Goal: Check status: Check status

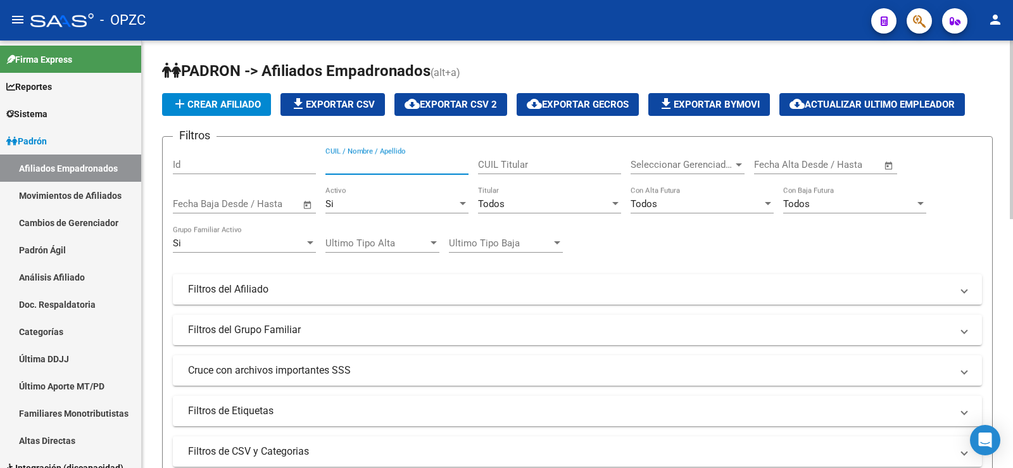
click at [413, 165] on input "CUIL / Nombre / Apellido" at bounding box center [396, 164] width 143 height 11
type input "[PERSON_NAME]"
click at [408, 202] on div "Si" at bounding box center [391, 203] width 132 height 11
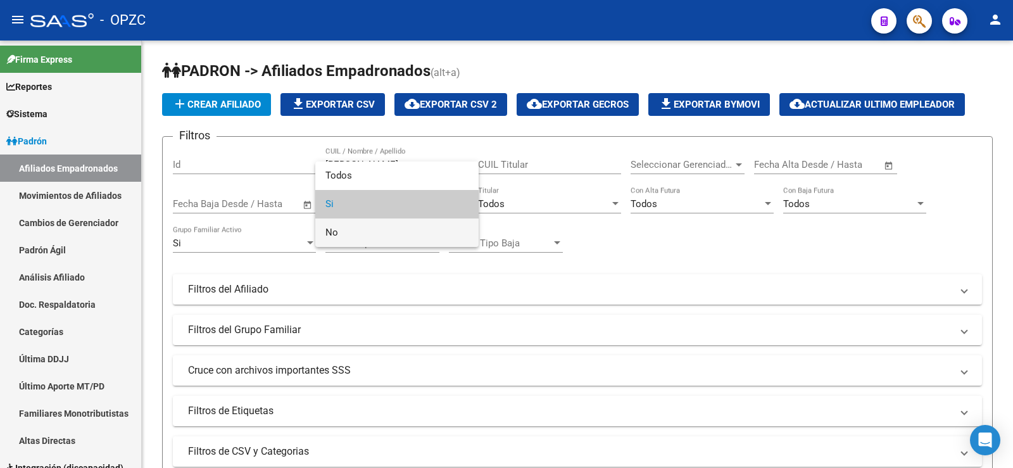
click at [379, 240] on span "No" at bounding box center [396, 232] width 143 height 28
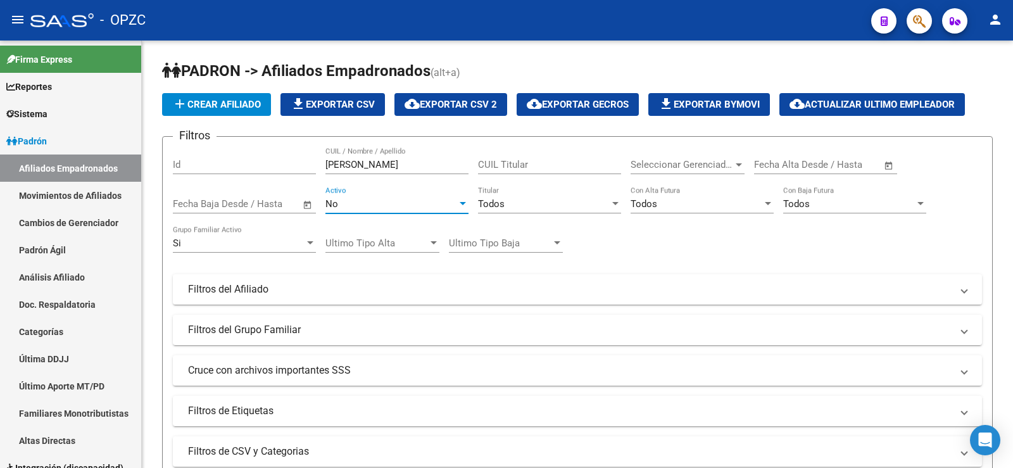
scroll to position [316, 0]
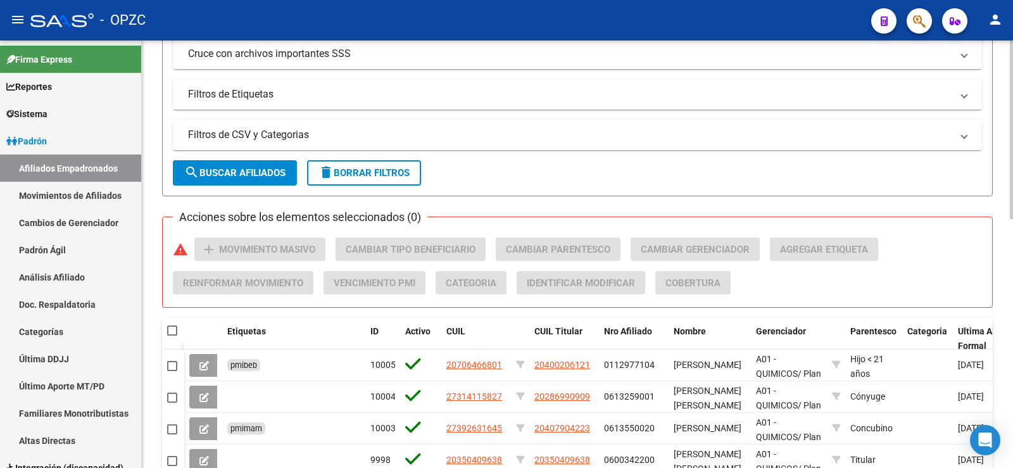
click at [240, 165] on button "search Buscar Afiliados" at bounding box center [235, 172] width 124 height 25
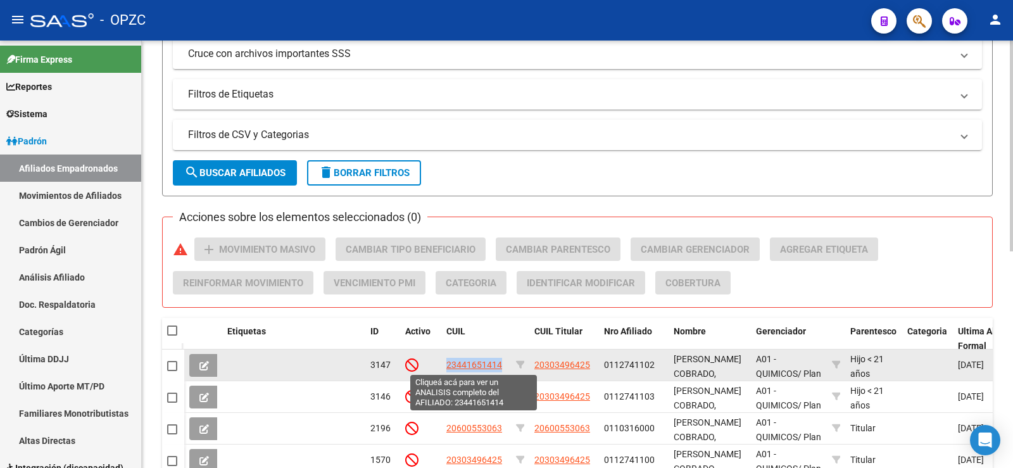
drag, startPoint x: 500, startPoint y: 361, endPoint x: 447, endPoint y: 359, distance: 53.2
click at [447, 359] on datatable-body-cell "23441651414" at bounding box center [476, 364] width 70 height 31
copy span "23441651414"
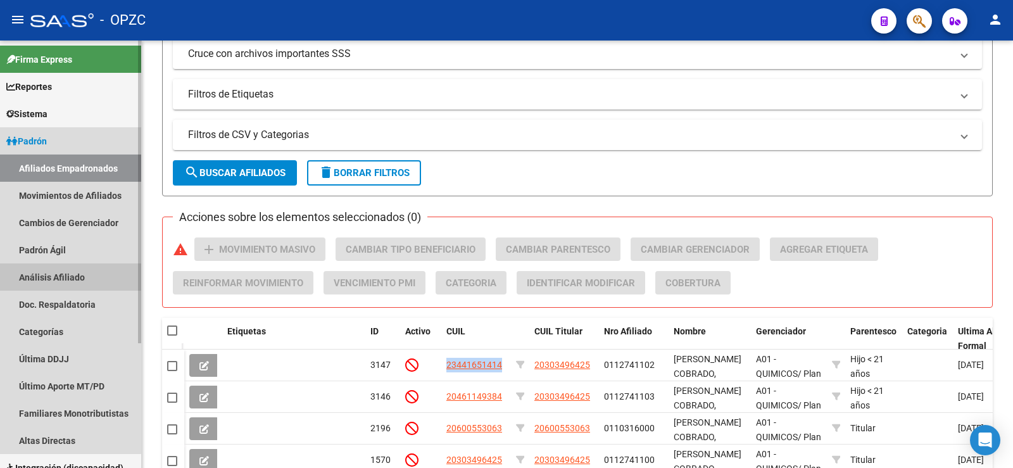
click at [68, 280] on link "Análisis Afiliado" at bounding box center [70, 276] width 141 height 27
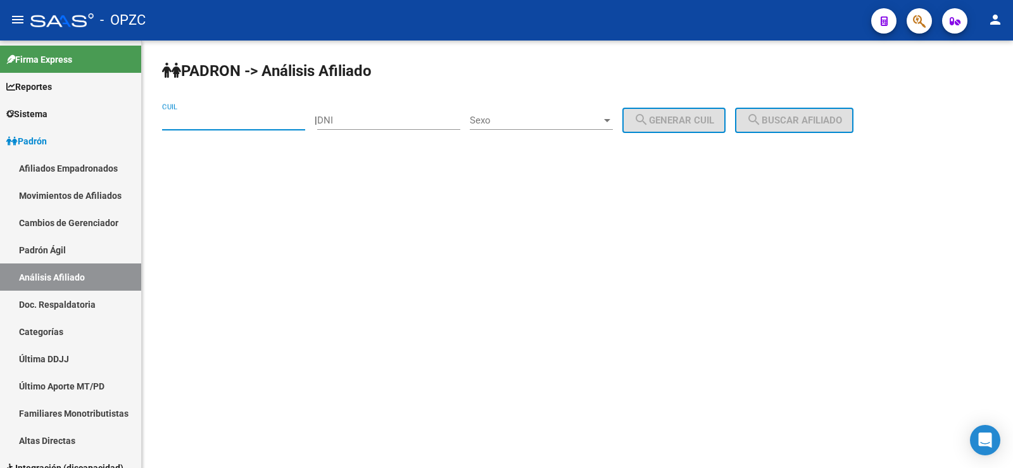
paste input "23-44165141-4"
type input "23-44165141-4"
click at [842, 118] on span "search Buscar afiliado" at bounding box center [794, 120] width 96 height 11
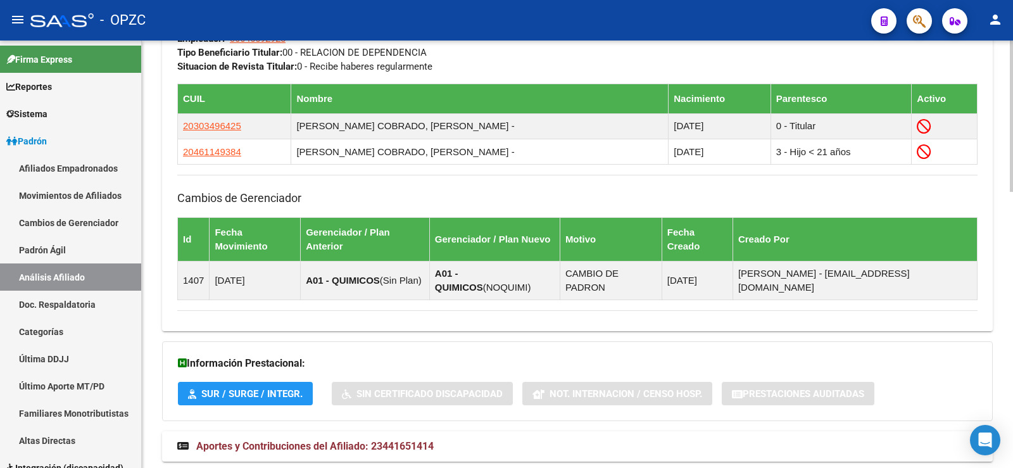
scroll to position [759, 0]
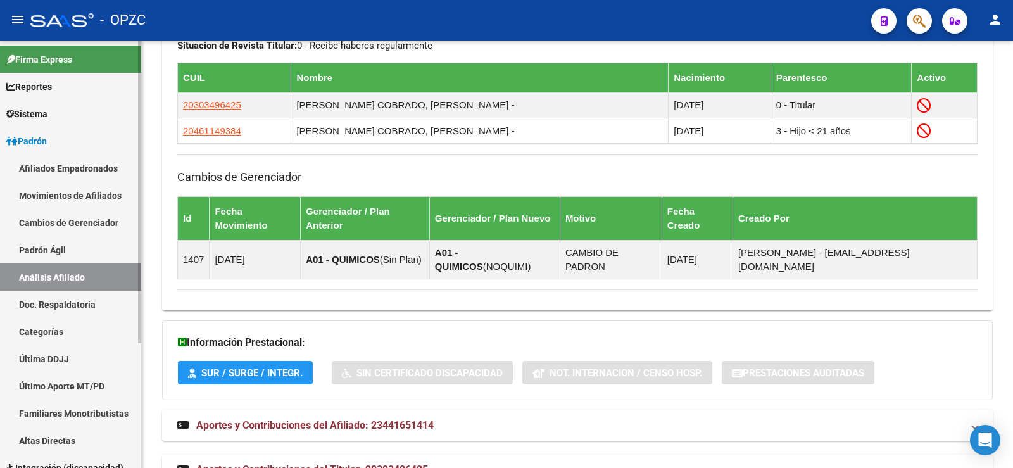
click at [54, 165] on link "Afiliados Empadronados" at bounding box center [70, 167] width 141 height 27
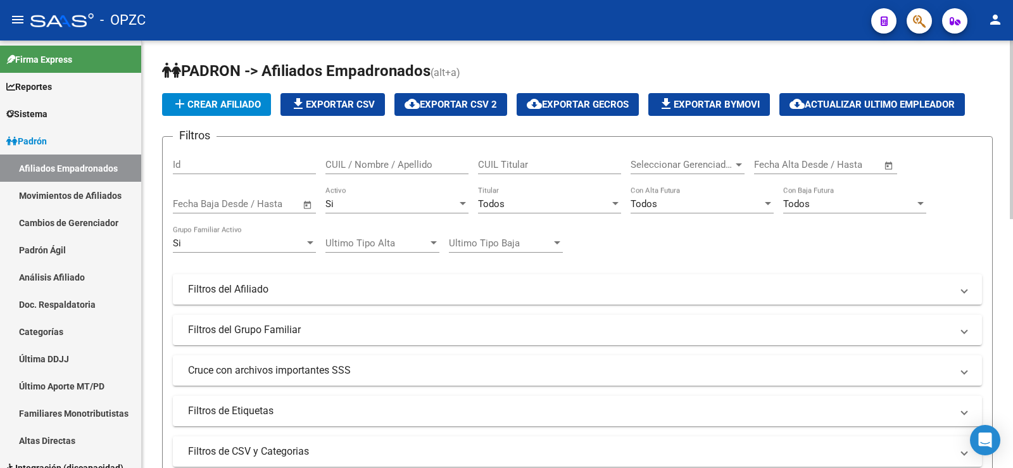
click at [411, 161] on input "CUIL / Nombre / Apellido" at bounding box center [396, 164] width 143 height 11
type input "[PERSON_NAME]"
click at [397, 203] on div "Si" at bounding box center [391, 203] width 132 height 11
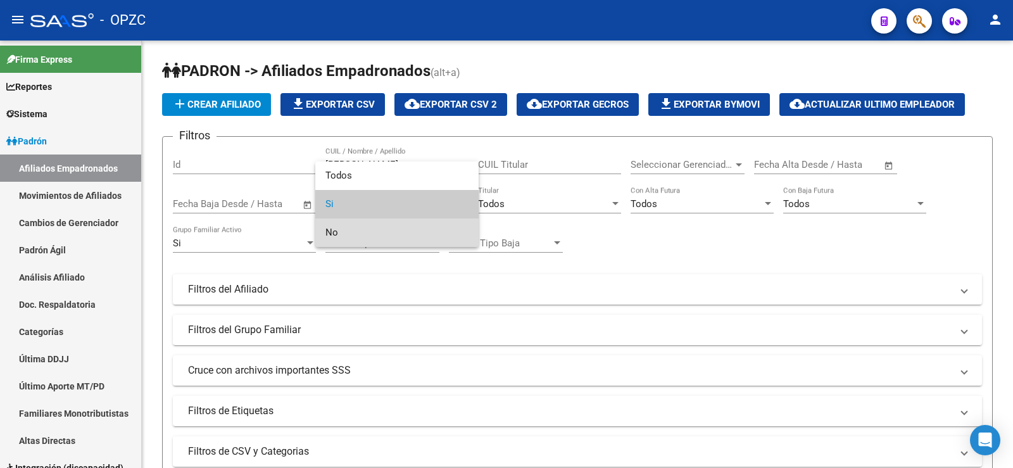
click at [382, 233] on span "No" at bounding box center [396, 232] width 143 height 28
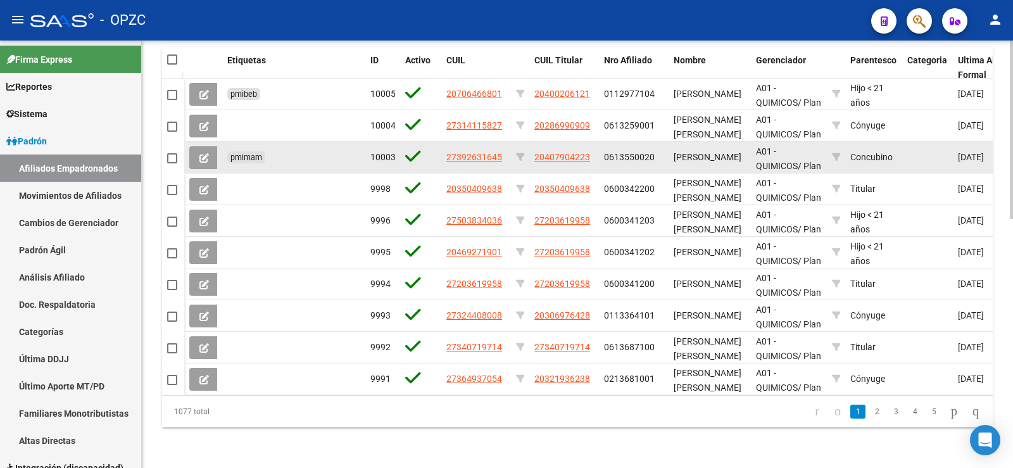
scroll to position [407, 0]
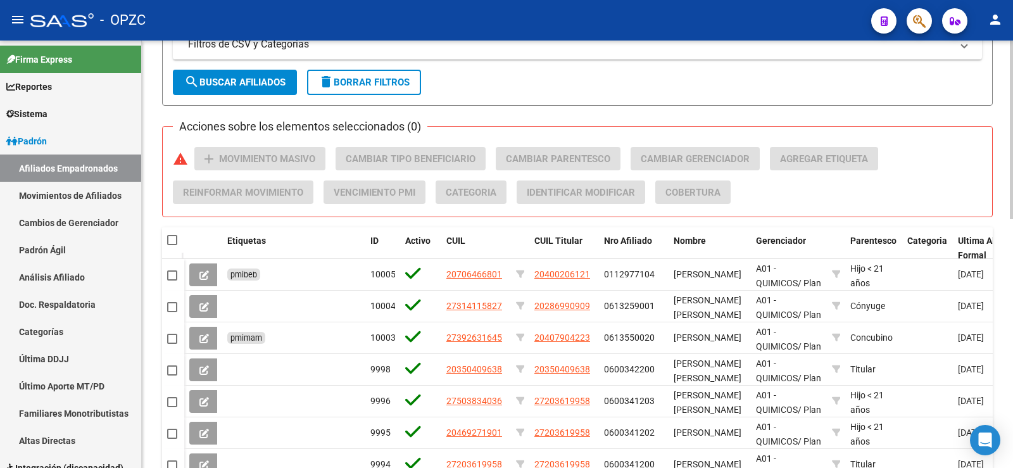
click at [254, 80] on span "search Buscar Afiliados" at bounding box center [234, 82] width 101 height 11
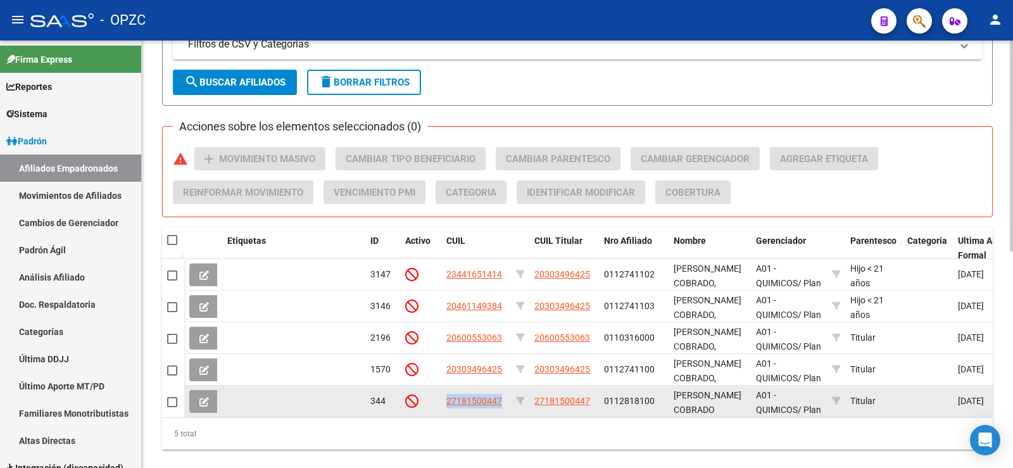
drag, startPoint x: 507, startPoint y: 397, endPoint x: 446, endPoint y: 398, distance: 61.4
click at [446, 398] on datatable-body-cell "27181500447" at bounding box center [476, 400] width 70 height 31
copy span "27181500447"
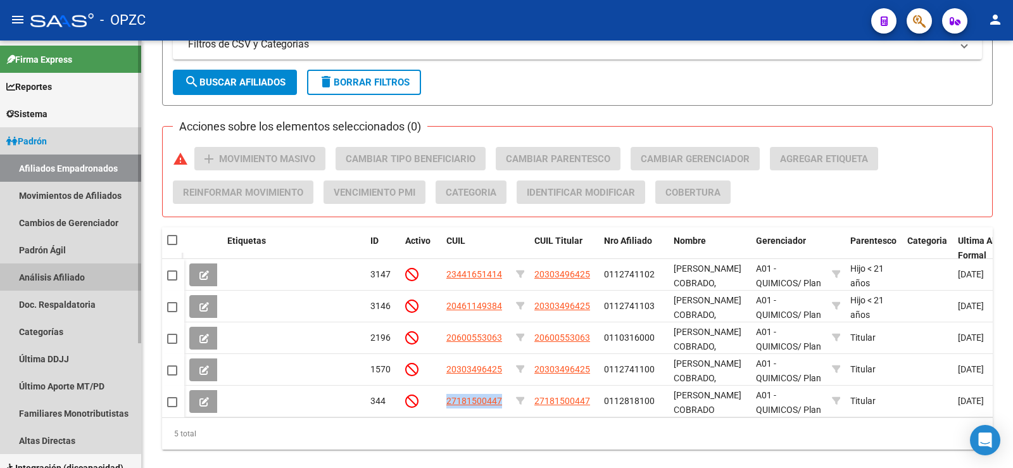
click at [63, 271] on link "Análisis Afiliado" at bounding box center [70, 276] width 141 height 27
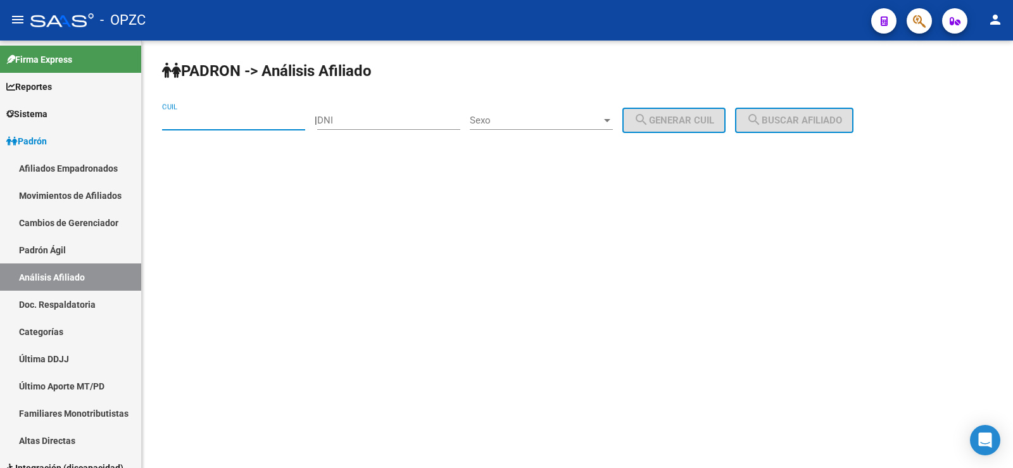
paste input "27-18150044-7"
type input "27-18150044-7"
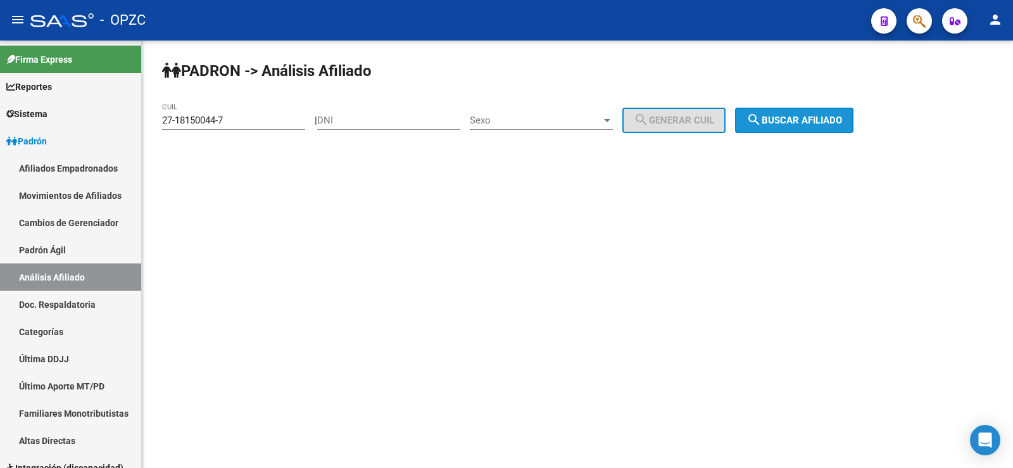
click at [825, 111] on button "search Buscar afiliado" at bounding box center [794, 120] width 118 height 25
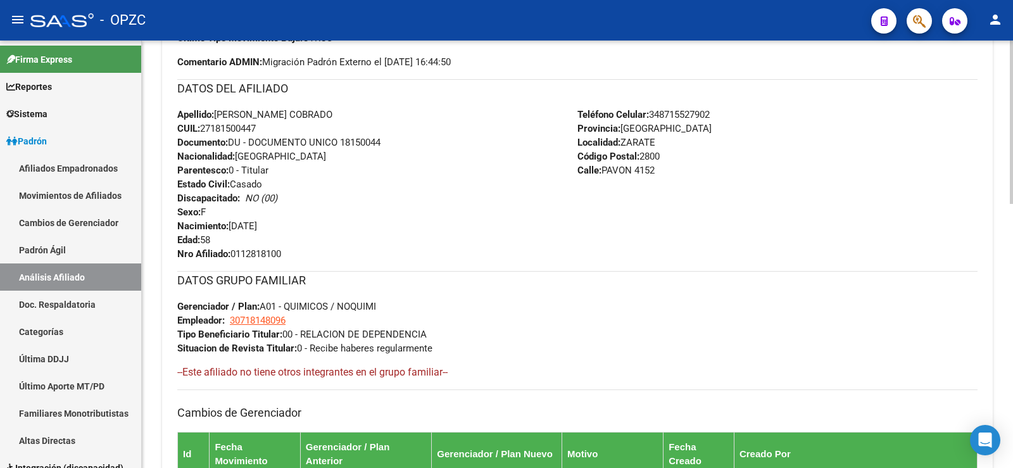
scroll to position [692, 0]
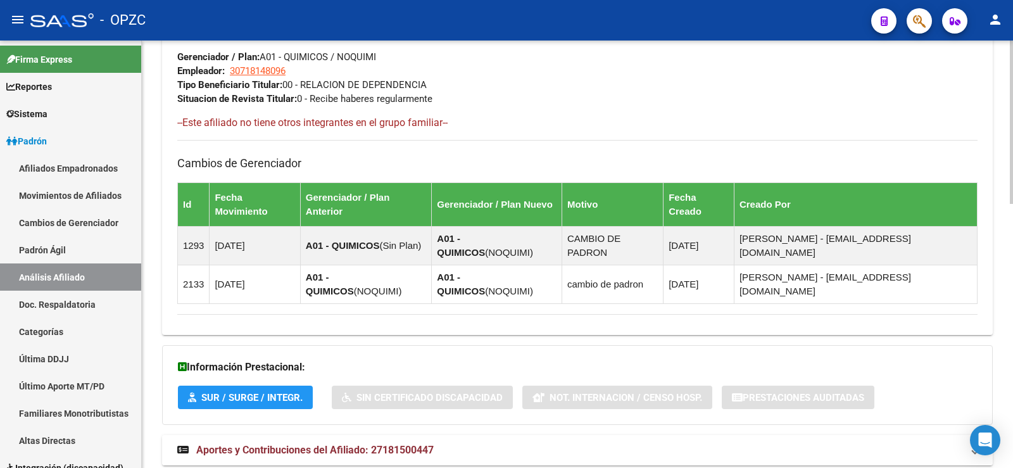
click at [296, 444] on span "Aportes y Contribuciones del Afiliado: 27181500447" at bounding box center [314, 450] width 237 height 12
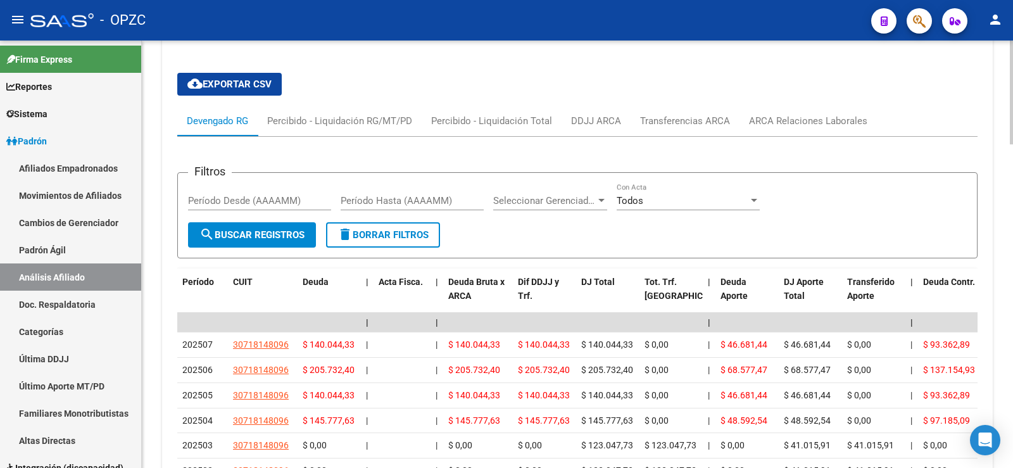
scroll to position [1135, 0]
